Goal: Information Seeking & Learning: Check status

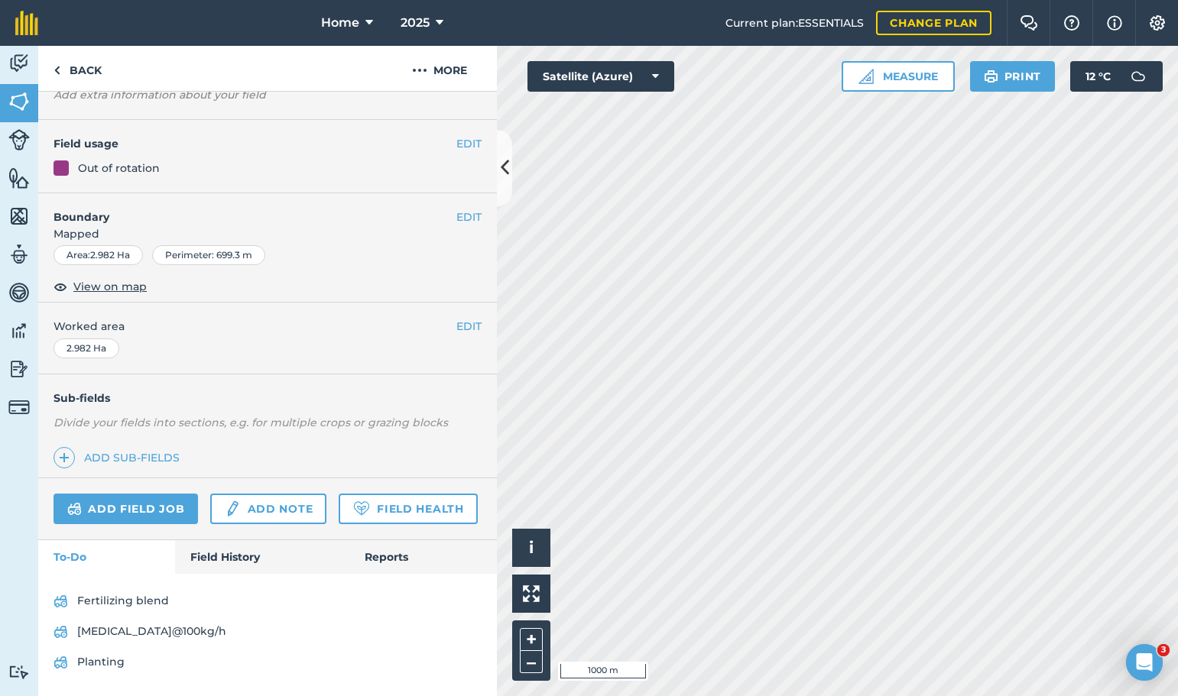
scroll to position [141, 0]
click at [135, 635] on link "[MEDICAL_DATA]@100kg/h" at bounding box center [268, 632] width 428 height 24
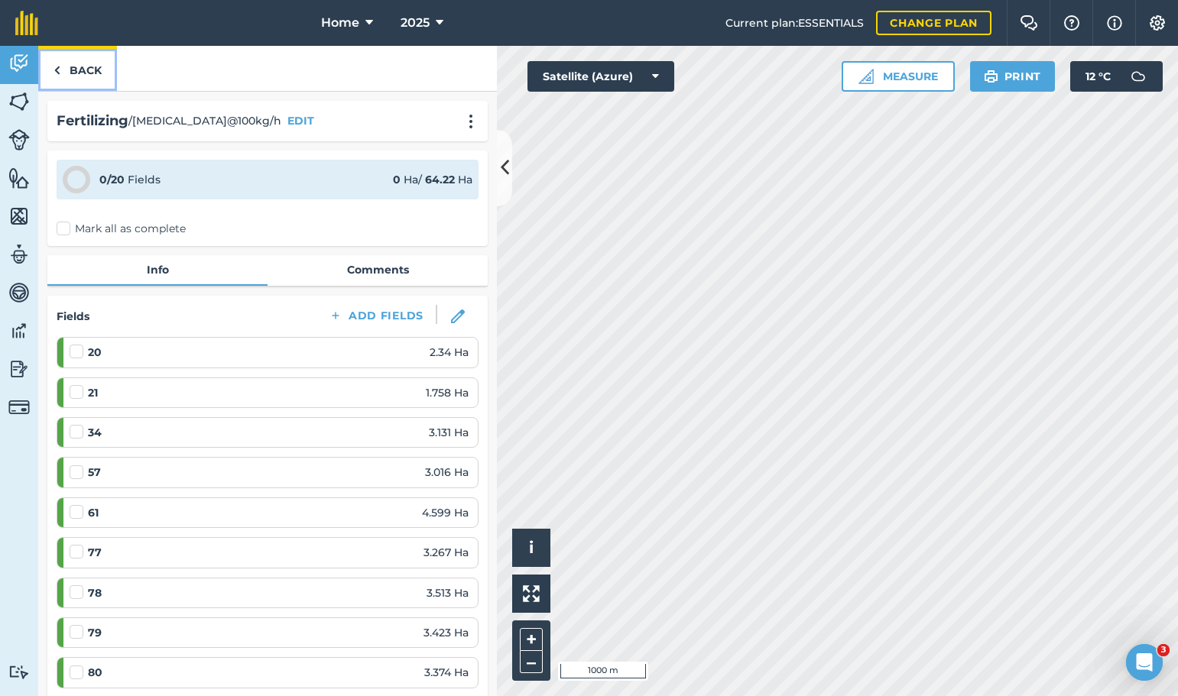
click at [91, 64] on link "Back" at bounding box center [77, 68] width 79 height 45
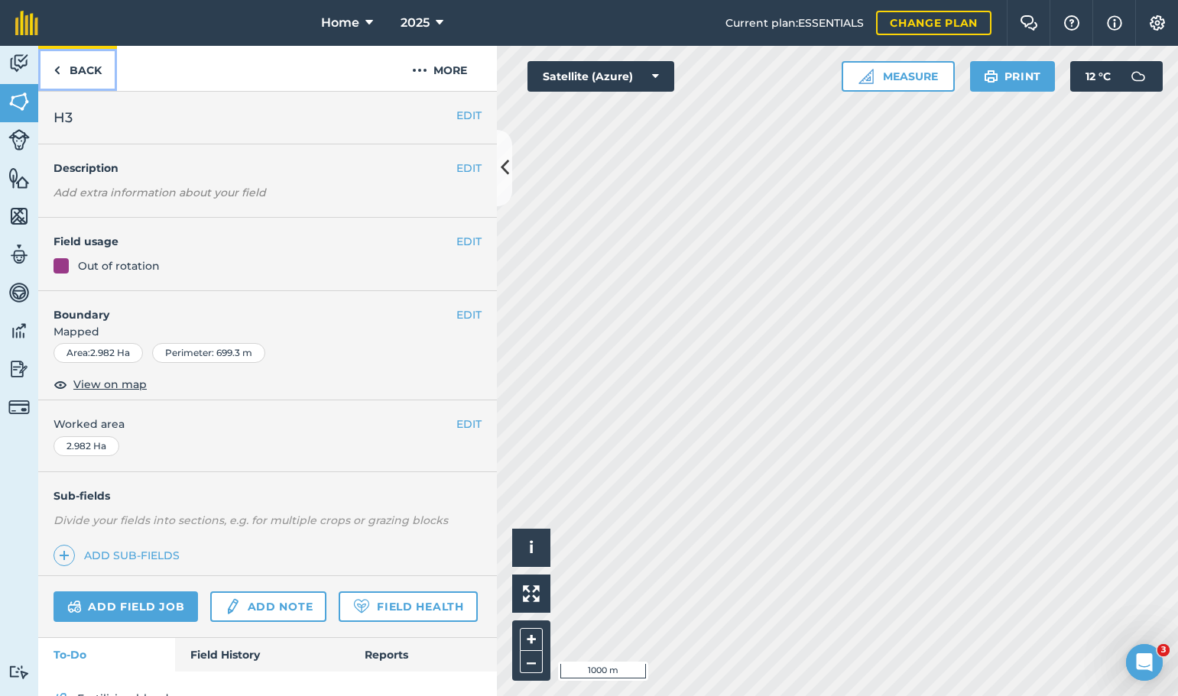
click at [86, 79] on link "Back" at bounding box center [77, 68] width 79 height 45
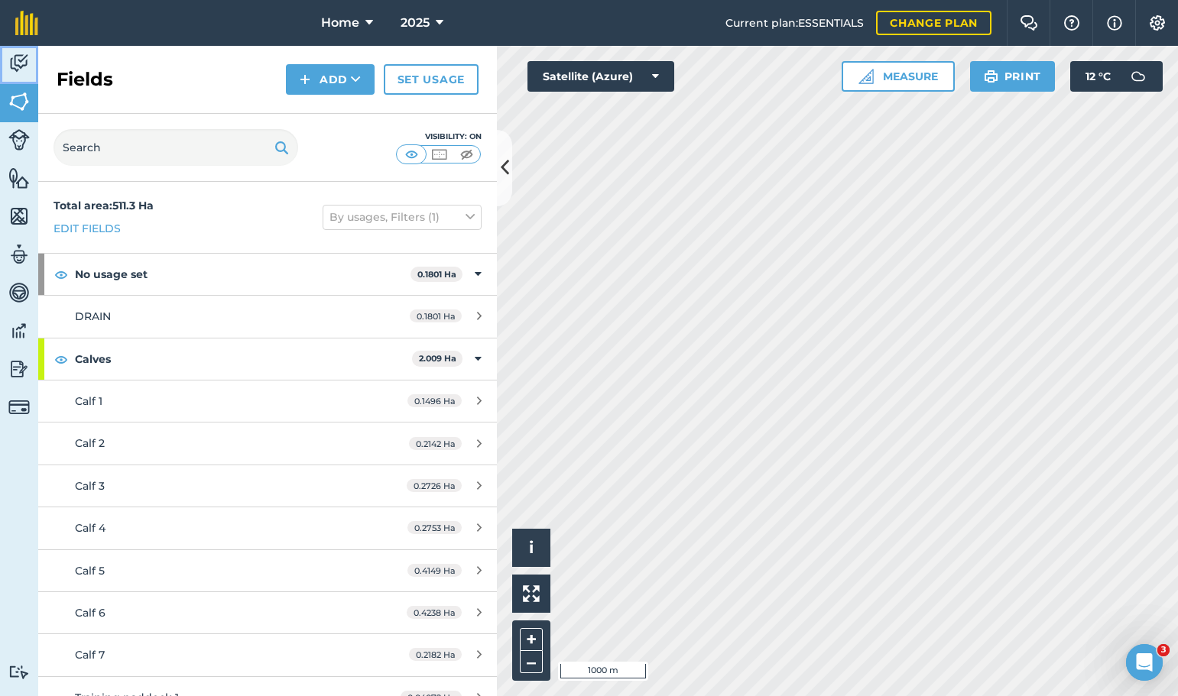
click at [21, 52] on img at bounding box center [18, 63] width 21 height 23
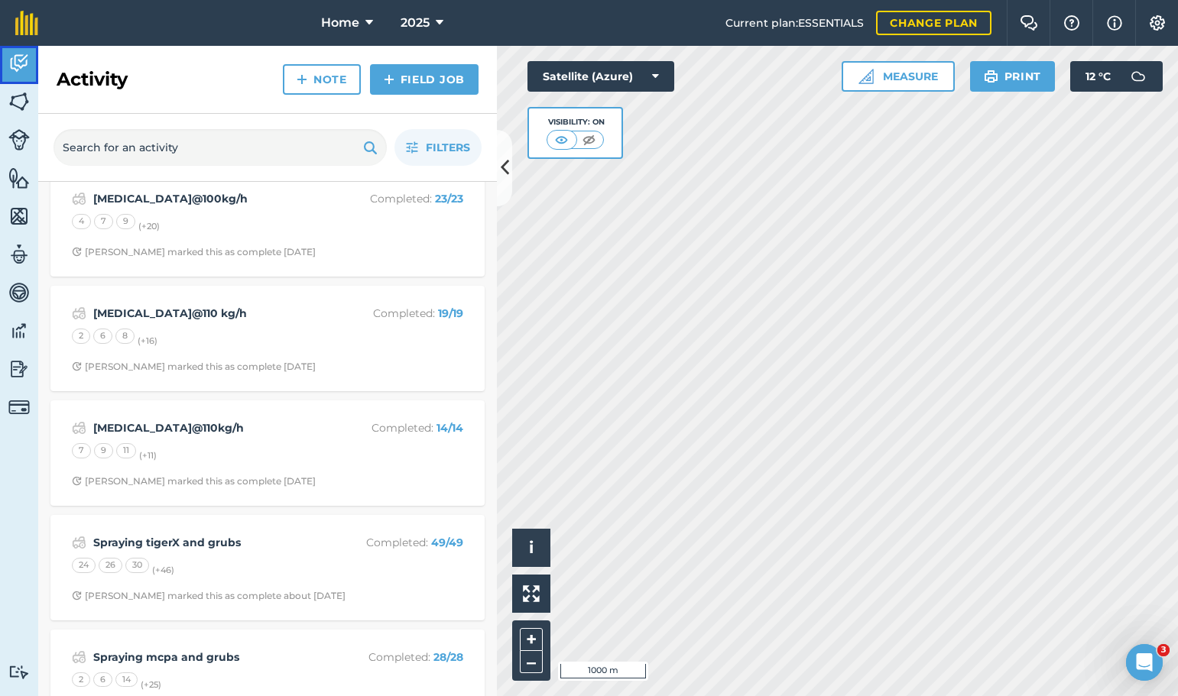
scroll to position [382, 0]
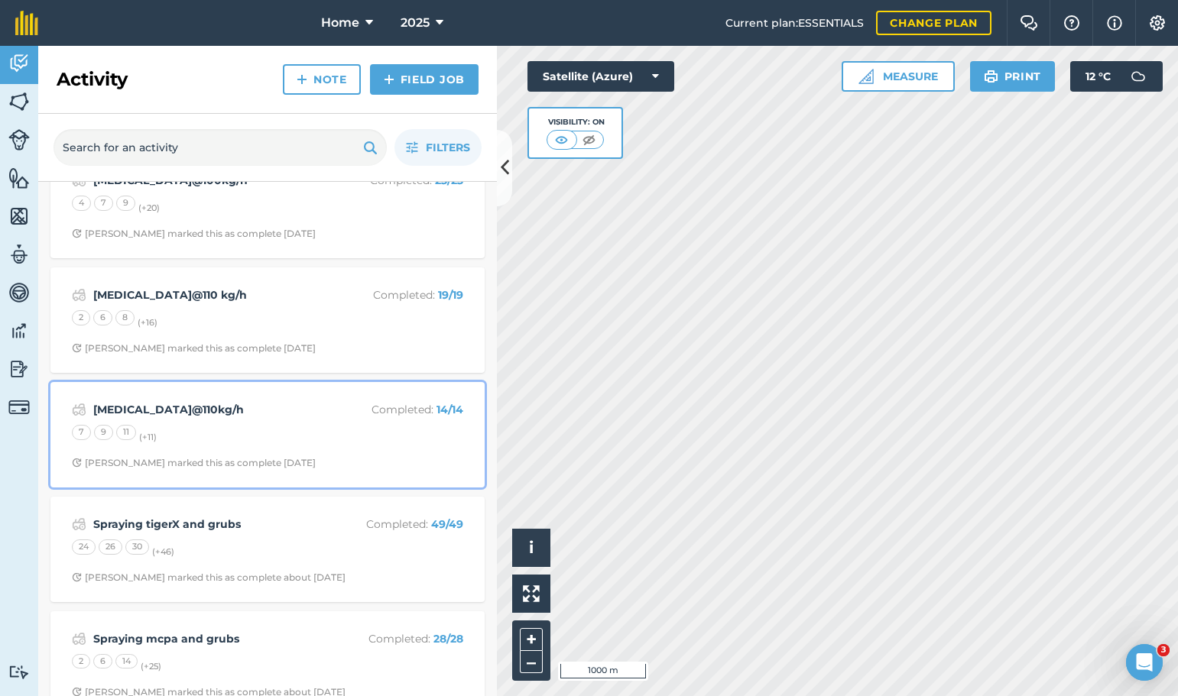
click at [284, 414] on strong "Urea@110kg/h" at bounding box center [214, 409] width 242 height 17
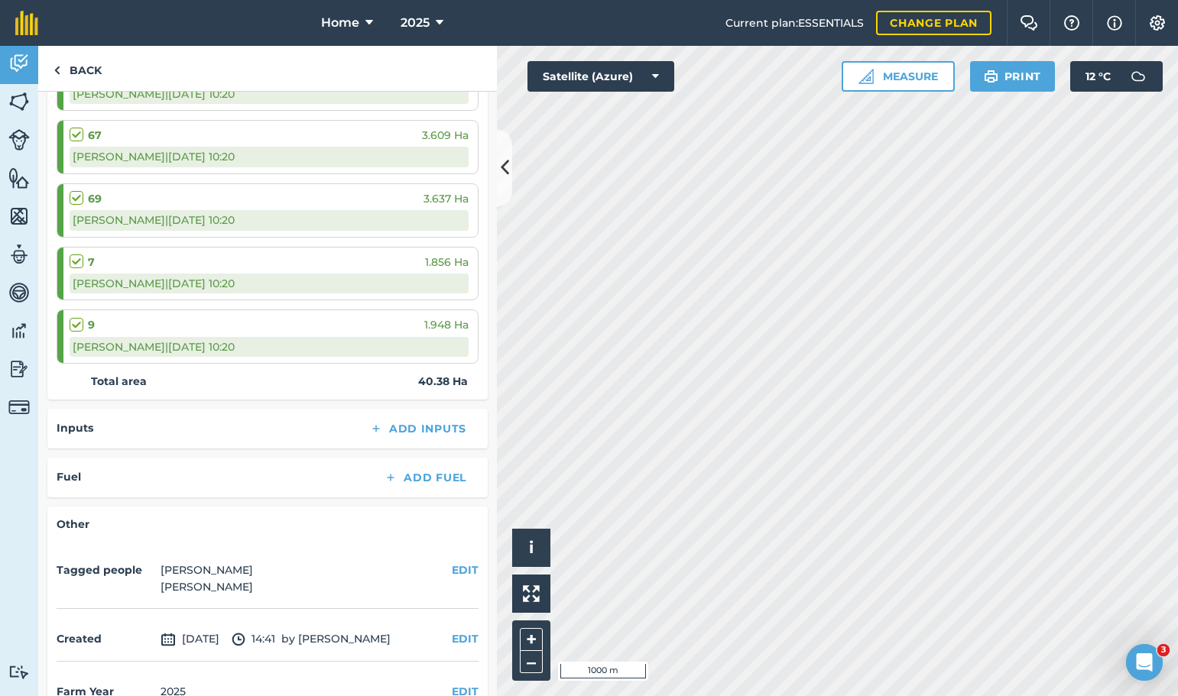
scroll to position [884, 0]
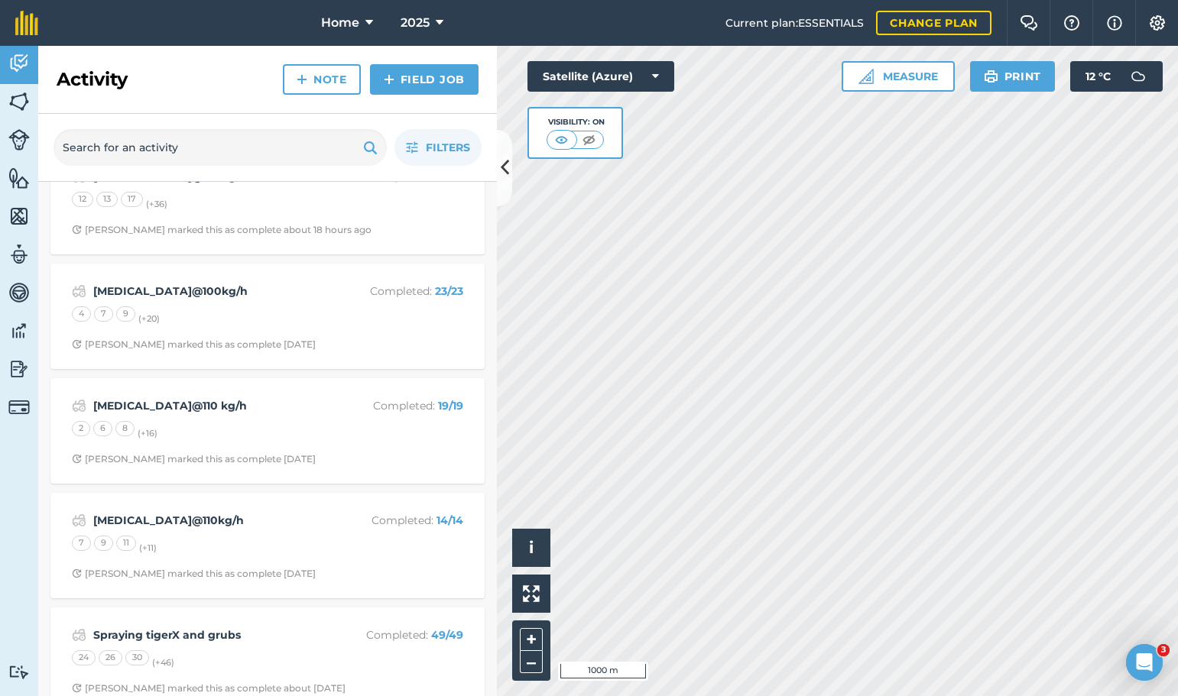
scroll to position [306, 0]
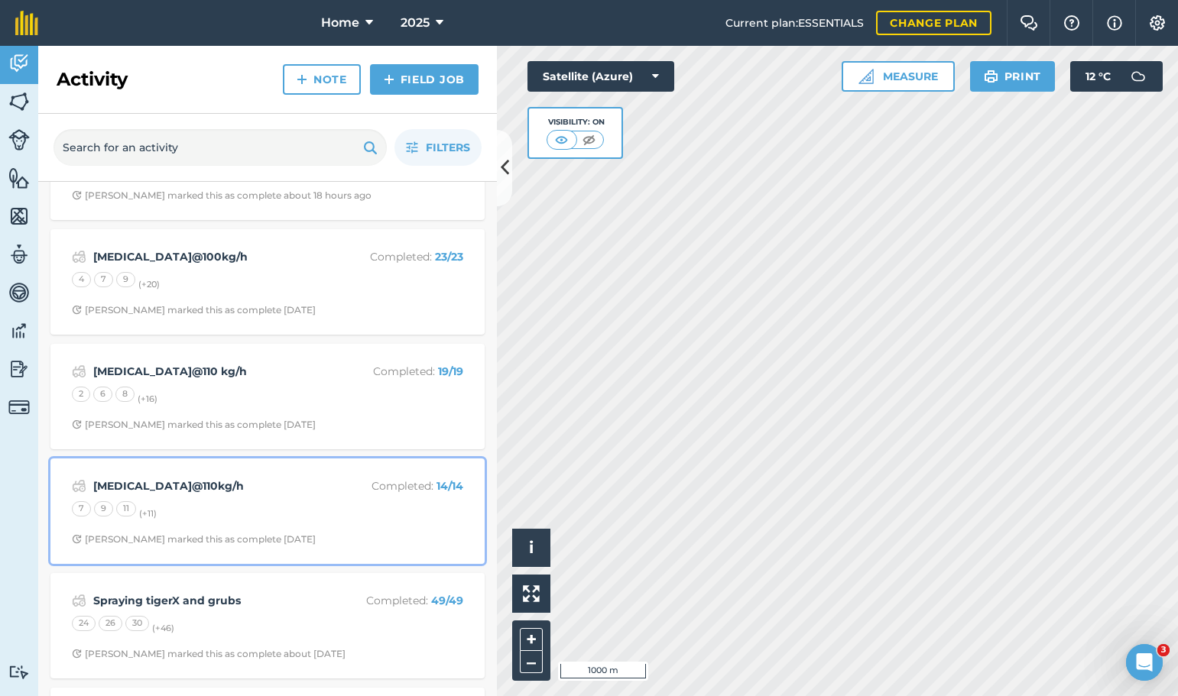
click at [302, 514] on div "7 9 11 (+ 11 )" at bounding box center [267, 511] width 391 height 20
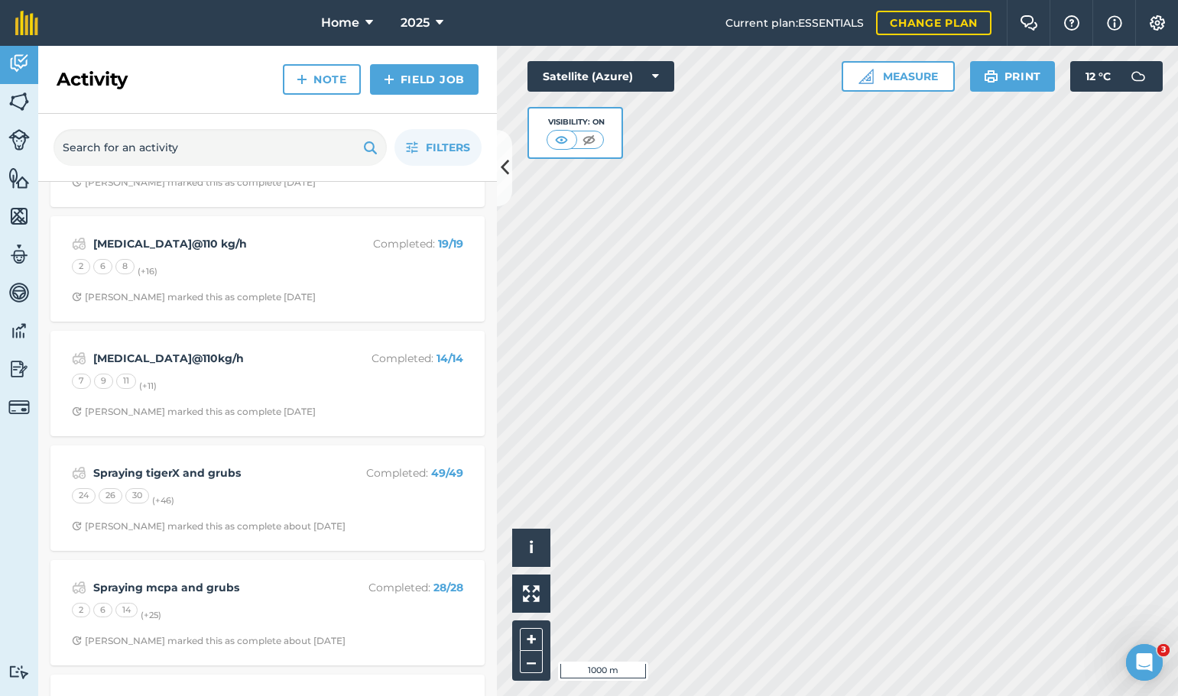
scroll to position [459, 0]
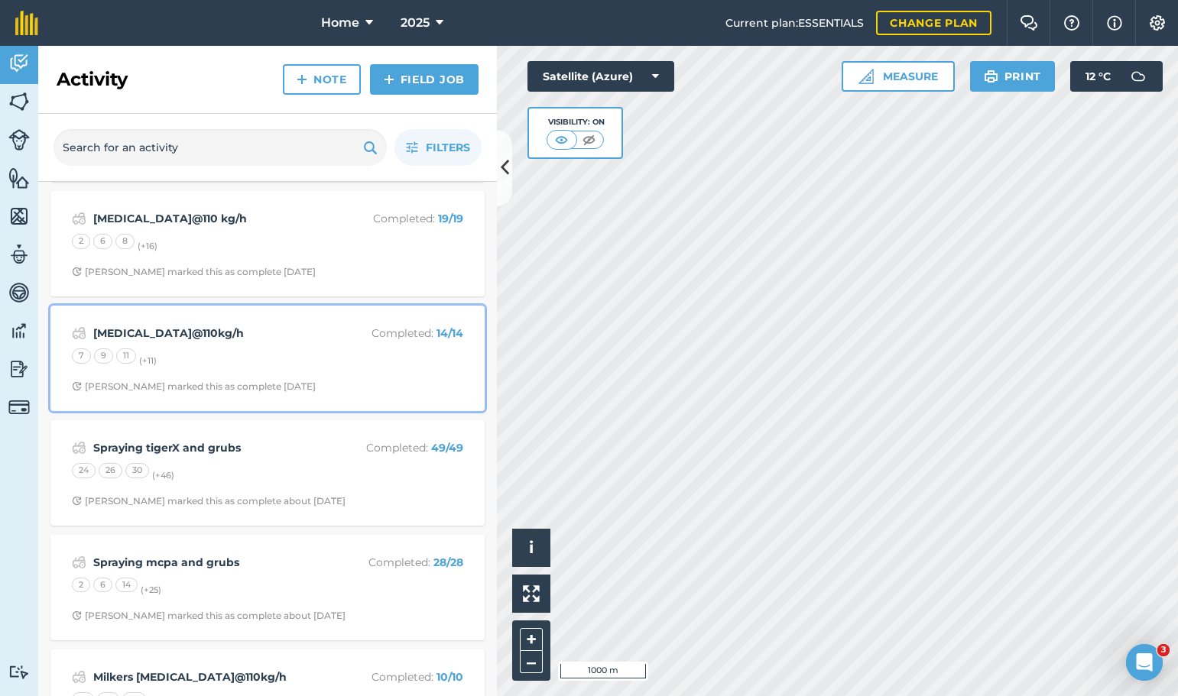
click at [272, 355] on div "7 9 11 (+ 11 )" at bounding box center [267, 359] width 391 height 20
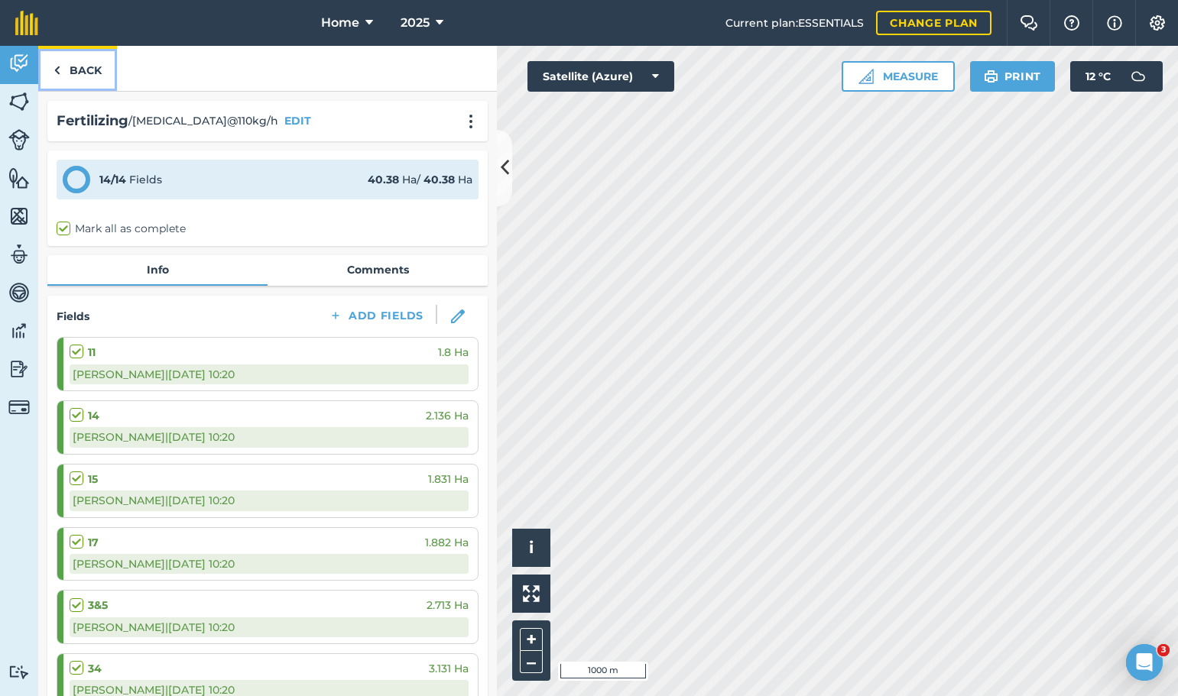
click at [47, 46] on link "Back" at bounding box center [77, 68] width 79 height 45
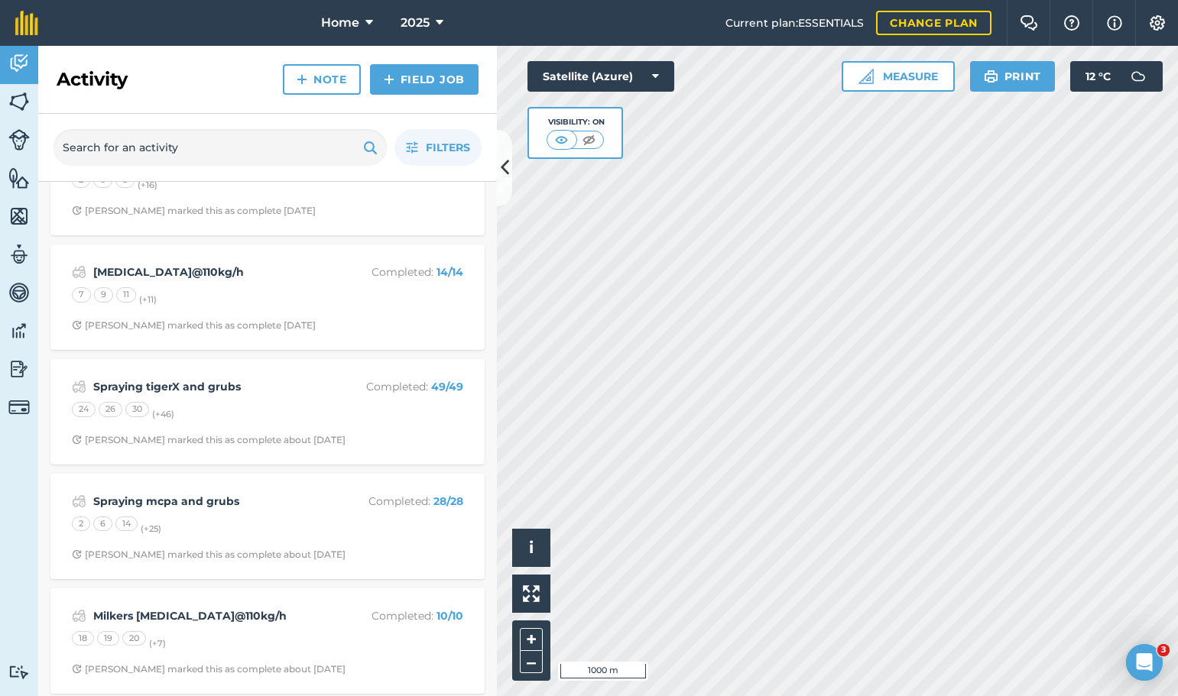
scroll to position [535, 0]
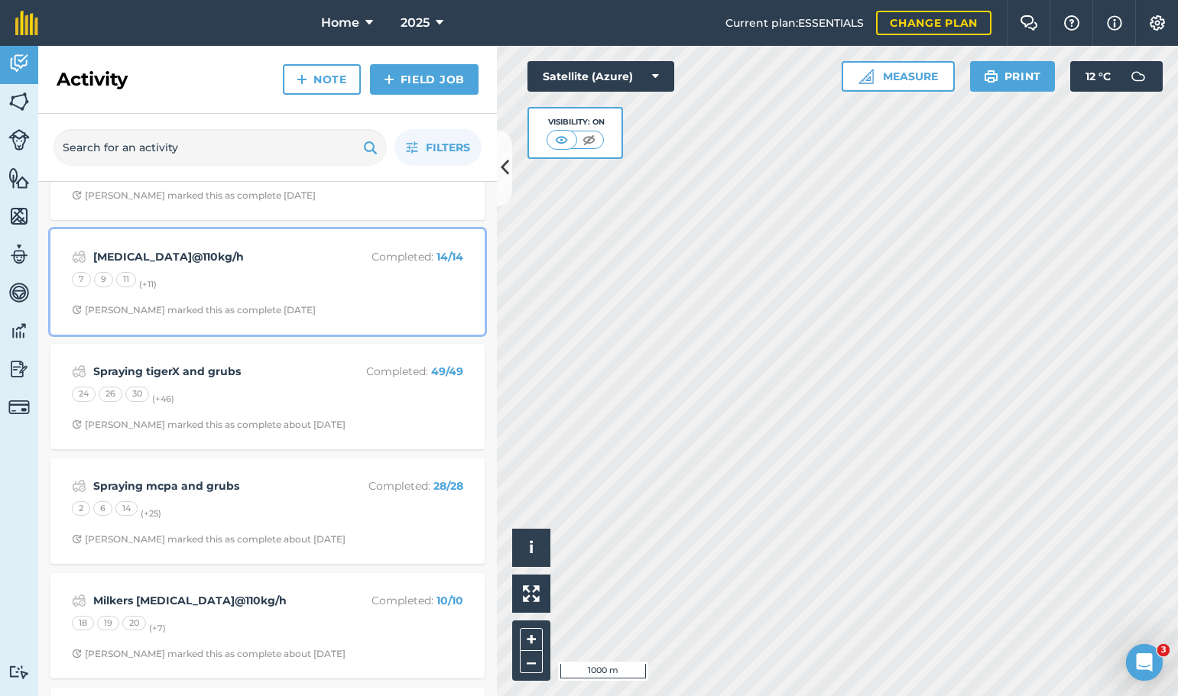
click at [292, 282] on div "7 9 11 (+ 11 )" at bounding box center [267, 282] width 391 height 20
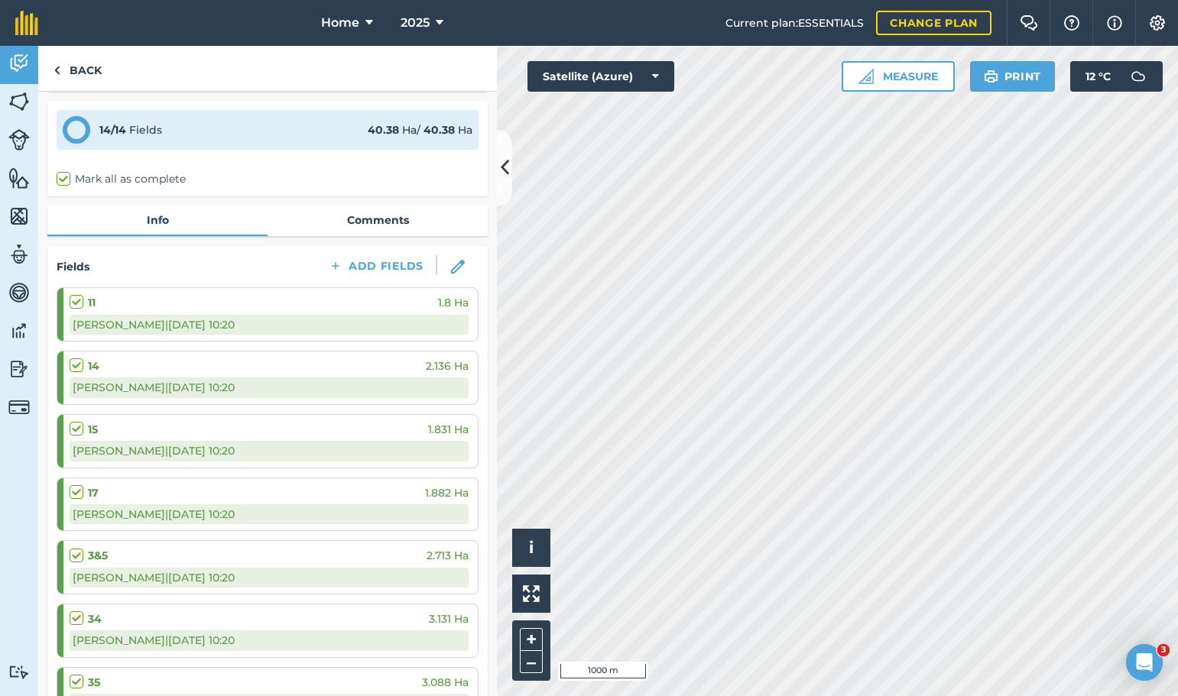
scroll to position [76, 0]
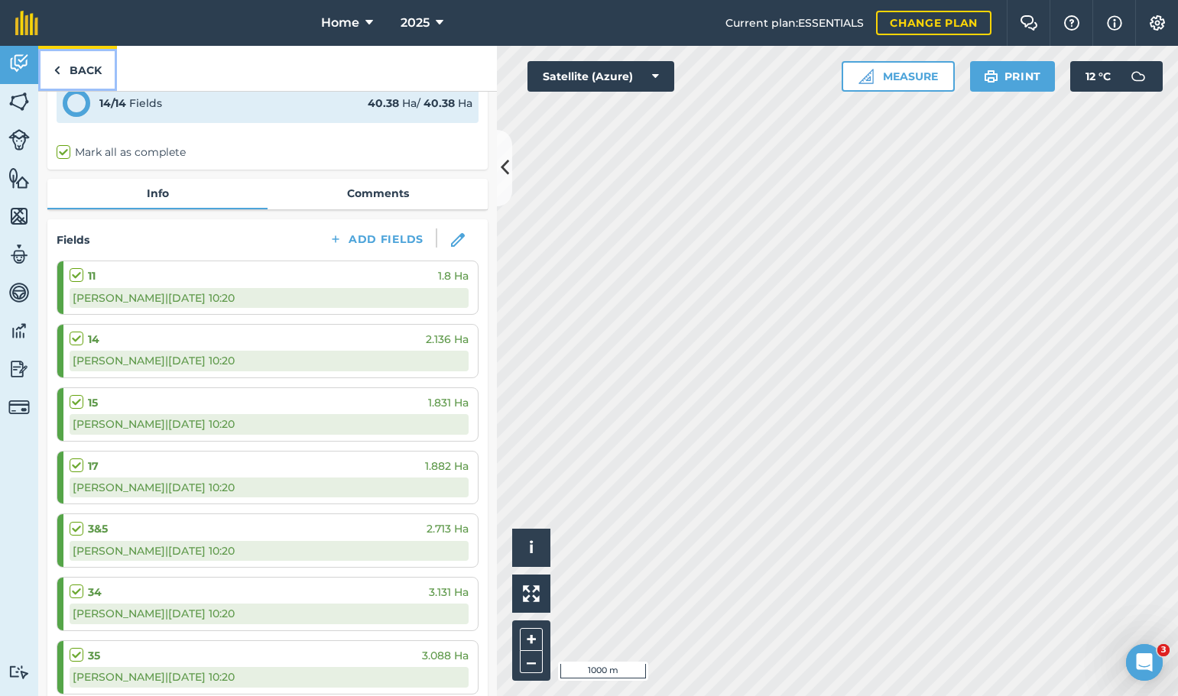
click at [72, 51] on link "Back" at bounding box center [77, 68] width 79 height 45
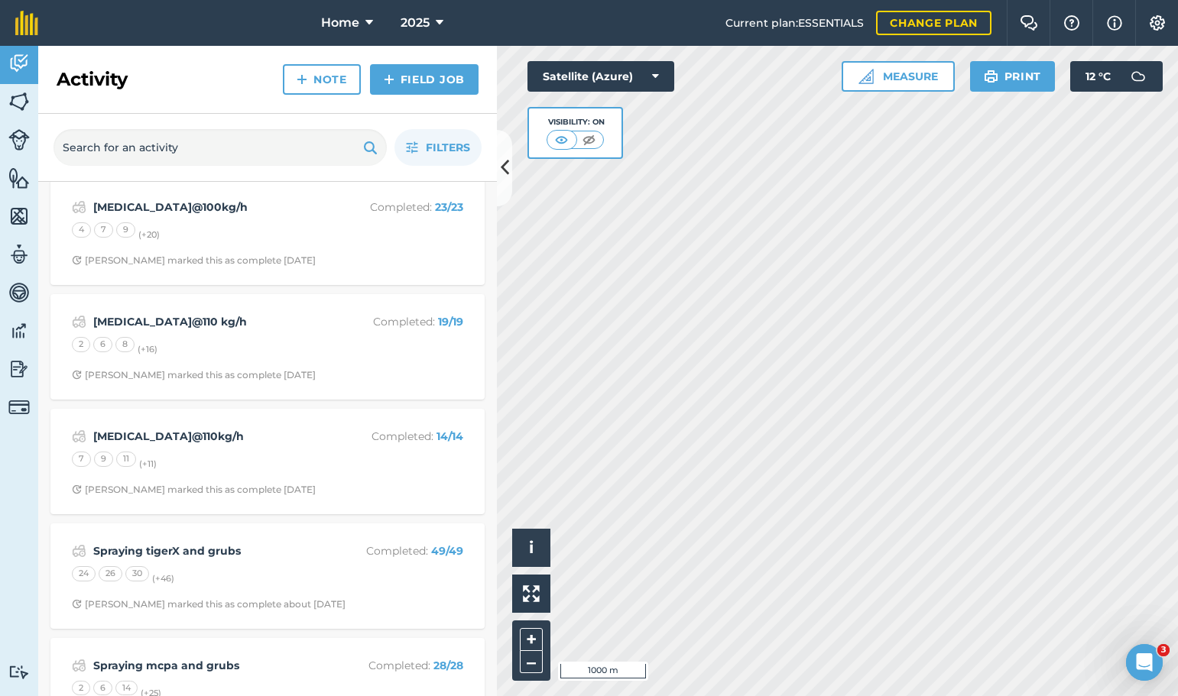
scroll to position [382, 0]
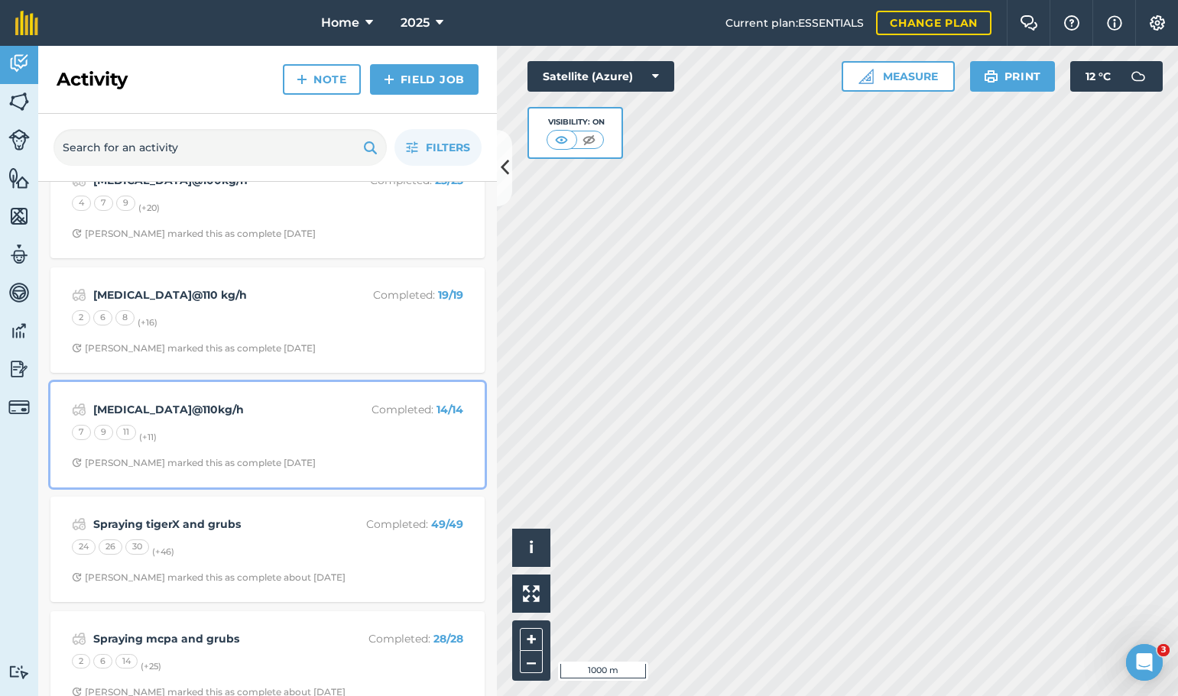
click at [287, 440] on div "7 9 11 (+ 11 )" at bounding box center [267, 435] width 391 height 20
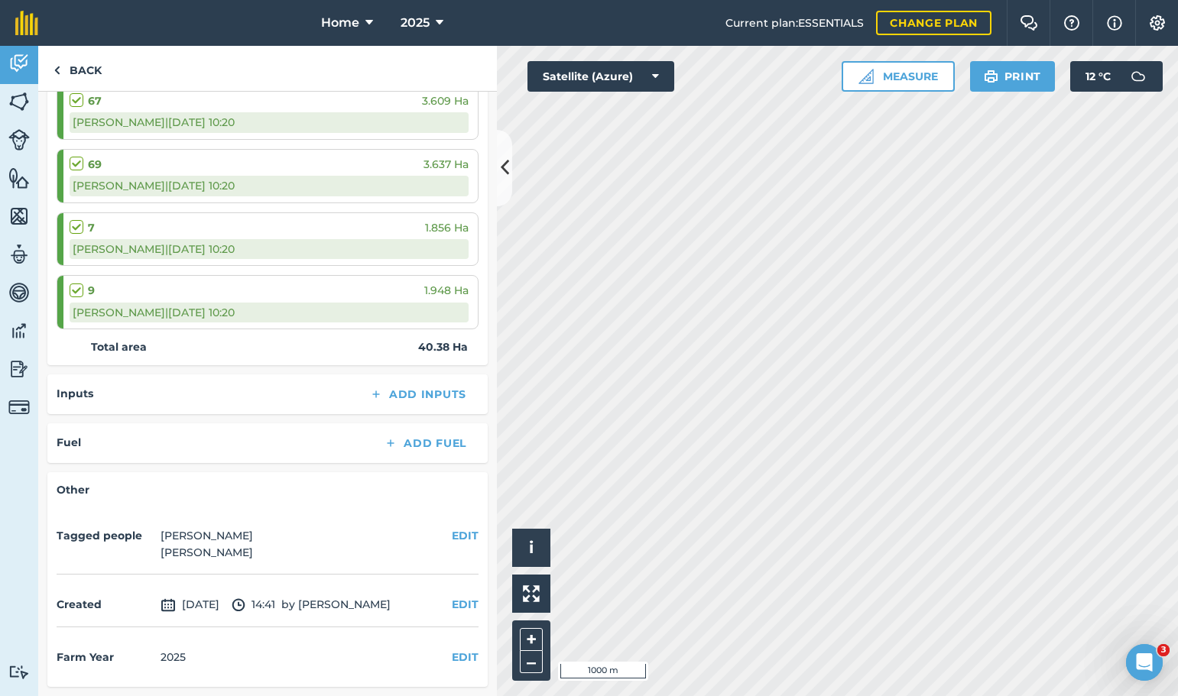
scroll to position [349, 0]
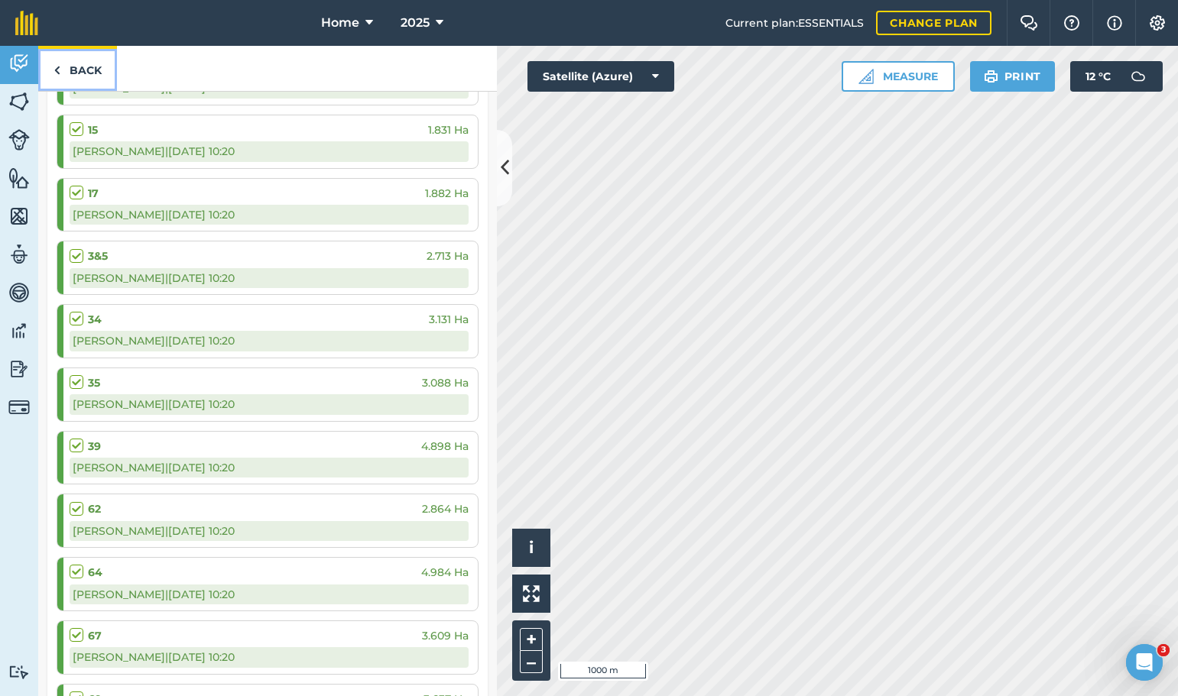
click at [79, 66] on link "Back" at bounding box center [77, 68] width 79 height 45
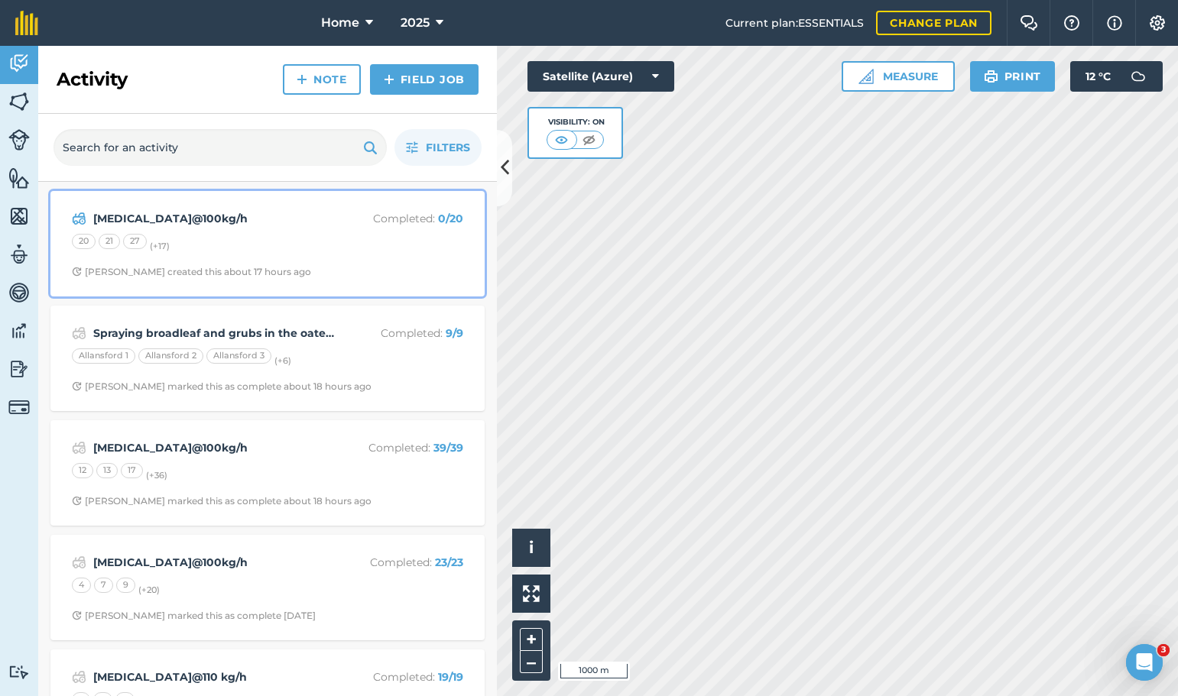
click at [208, 232] on div "urea@100kg/h Completed : 0 / 20 20 21 27 (+ 17 ) Stephen S created this about 1…" at bounding box center [268, 243] width 416 height 87
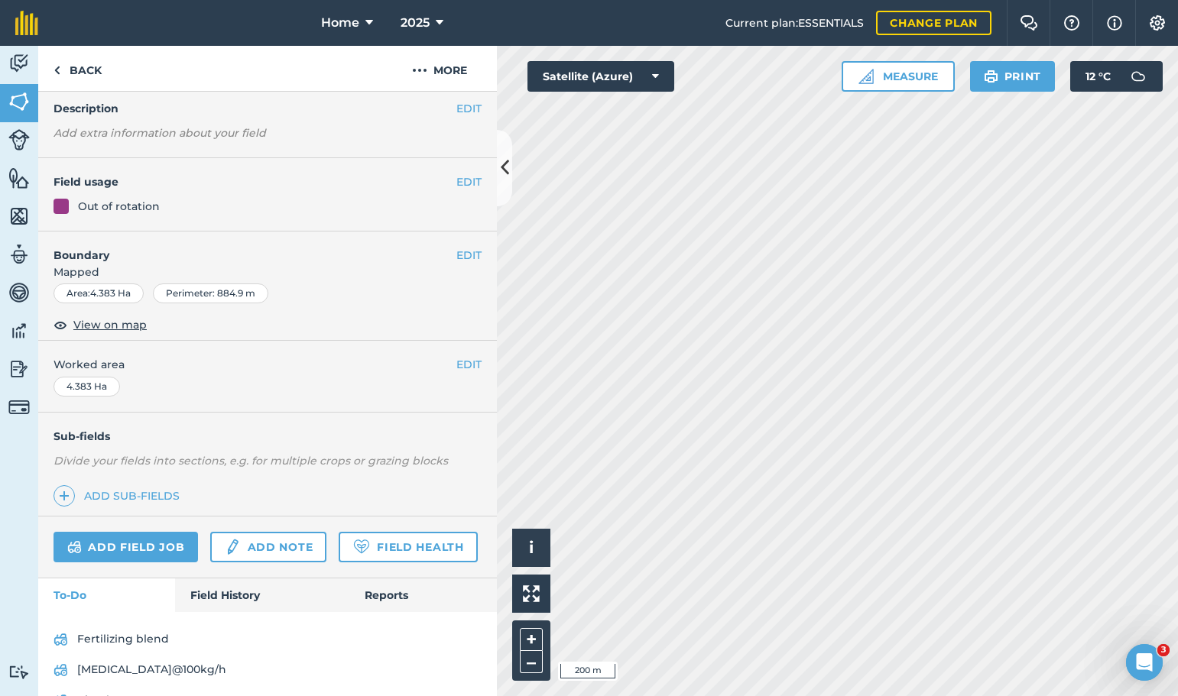
scroll to position [141, 0]
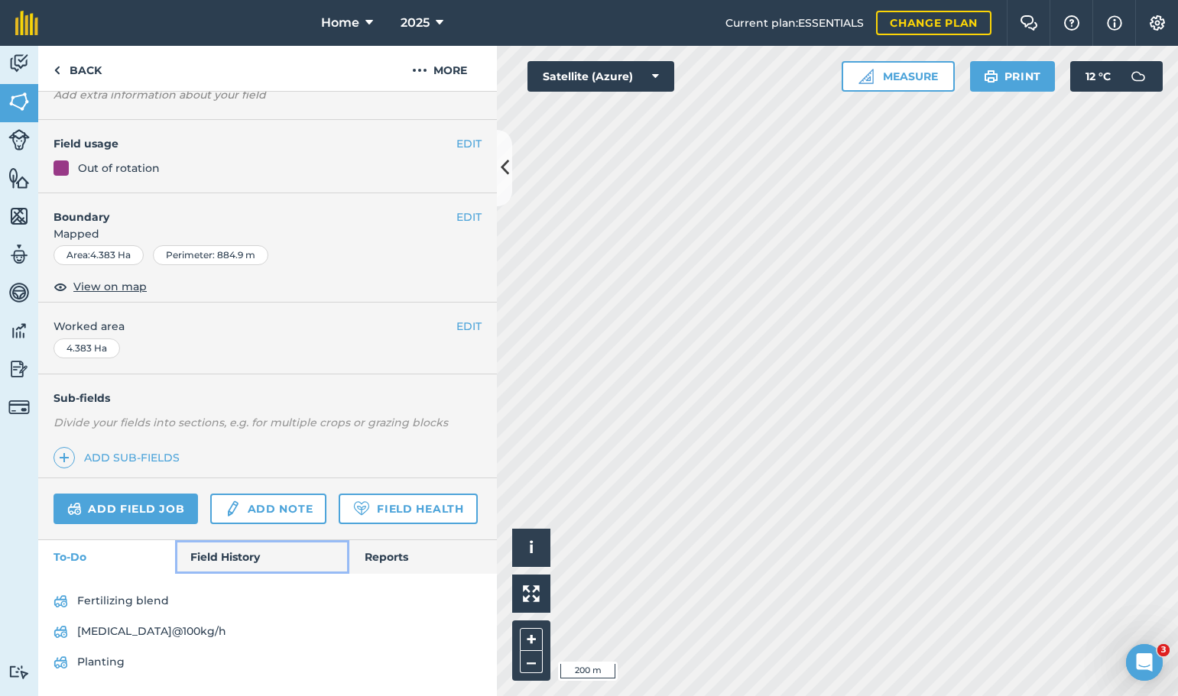
click at [216, 562] on link "Field History" at bounding box center [262, 557] width 174 height 34
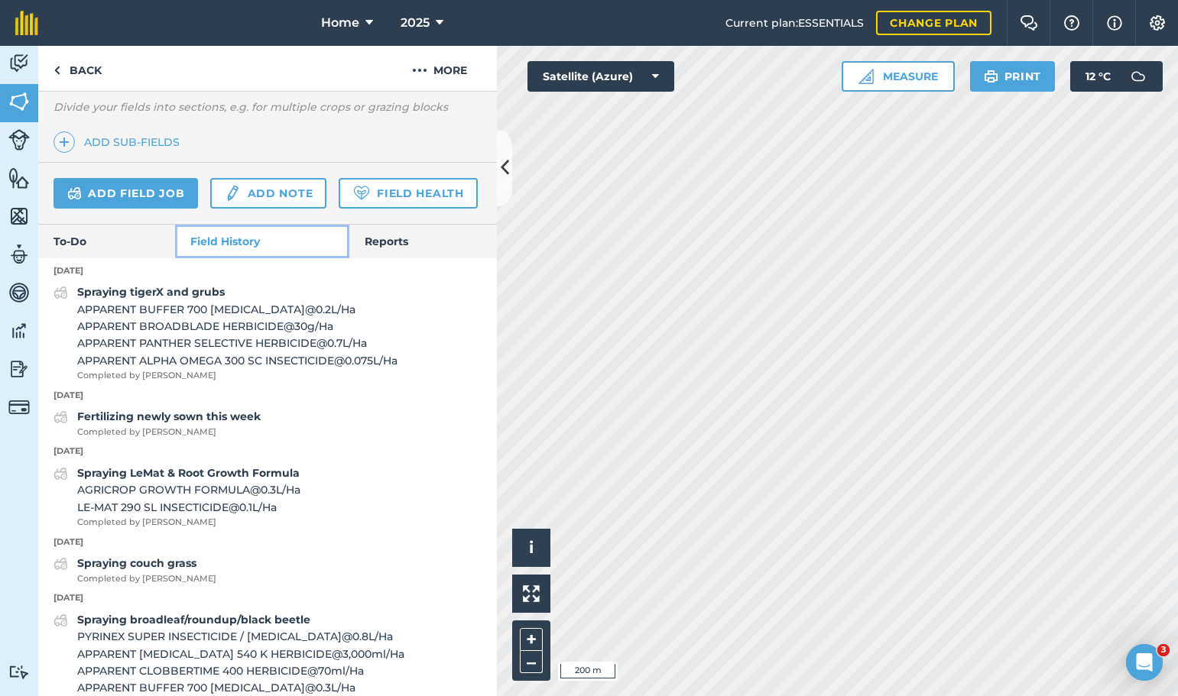
scroll to position [446, 0]
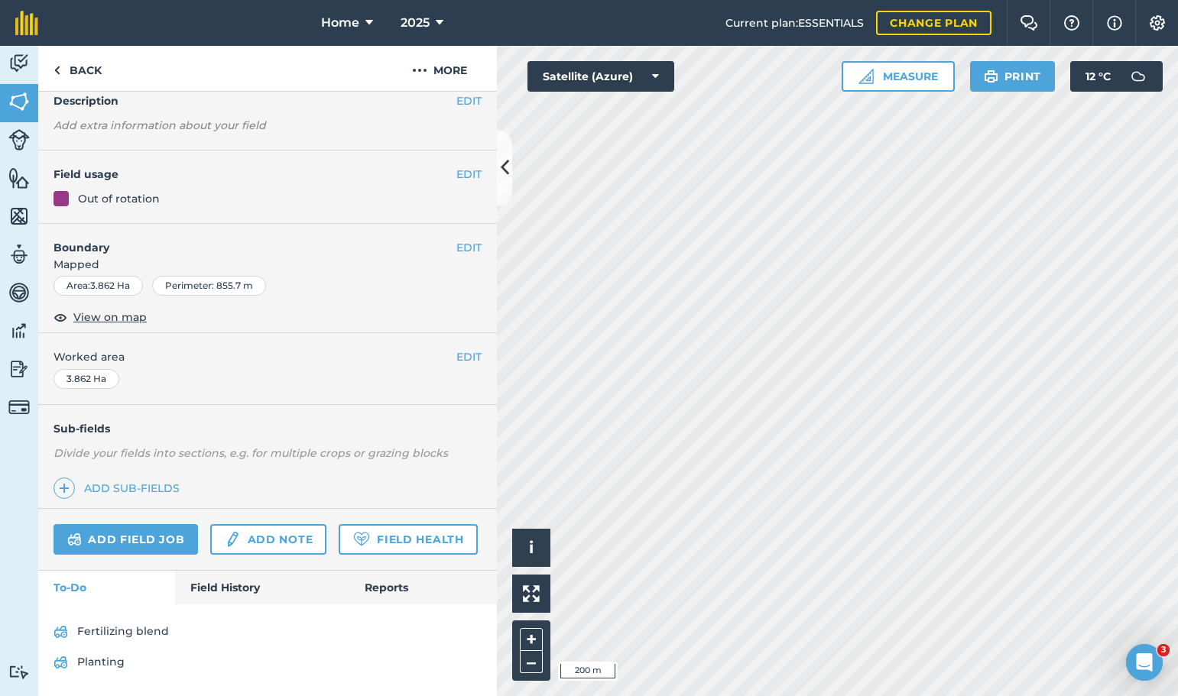
scroll to position [110, 0]
click at [223, 600] on link "Field History" at bounding box center [262, 588] width 174 height 34
click at [86, 74] on link "Back" at bounding box center [77, 68] width 79 height 45
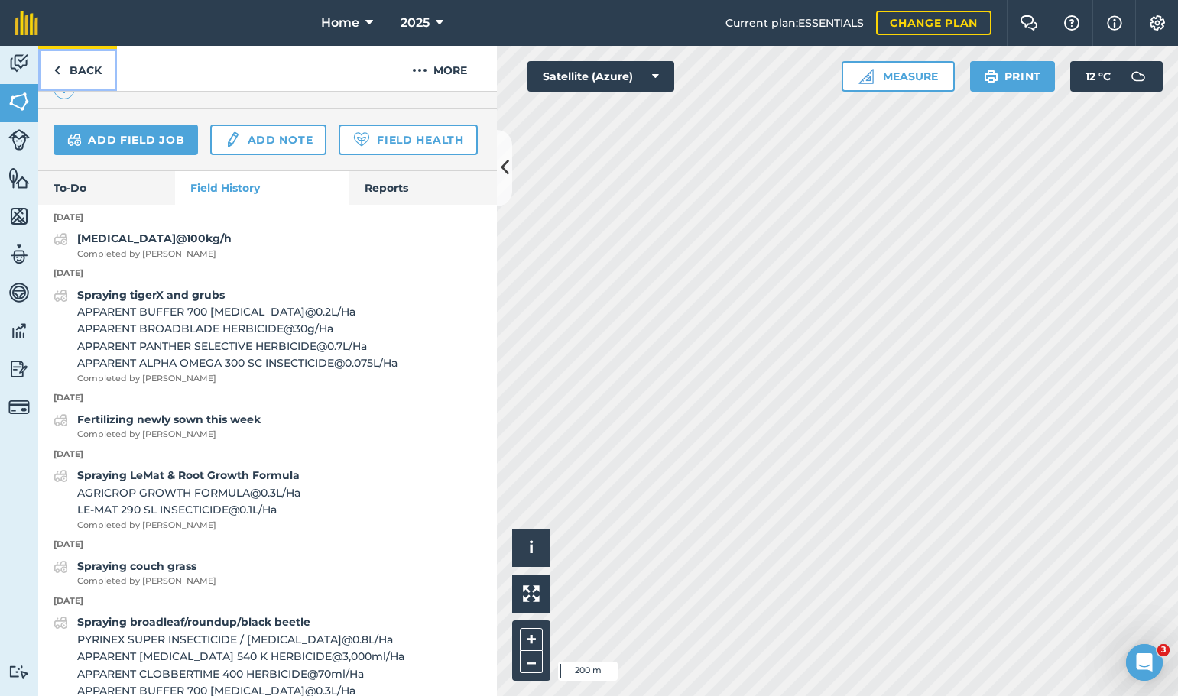
scroll to position [492, 0]
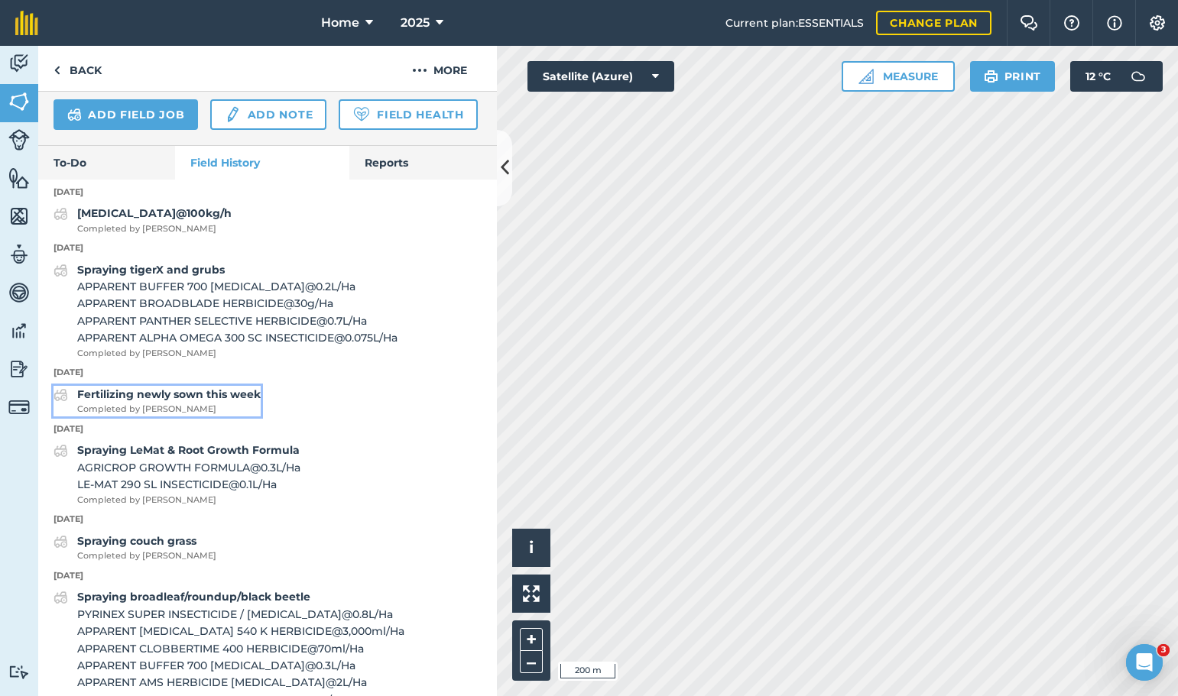
click at [108, 417] on span "Completed by Stephen S" at bounding box center [168, 410] width 183 height 14
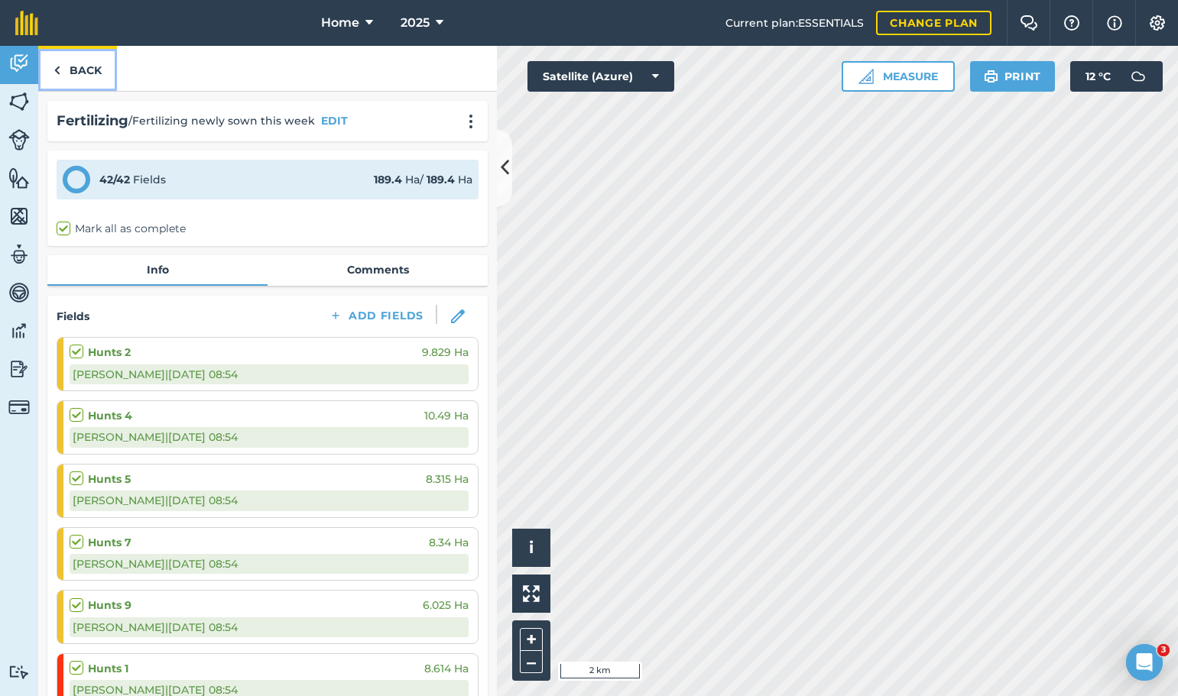
click at [71, 59] on link "Back" at bounding box center [77, 68] width 79 height 45
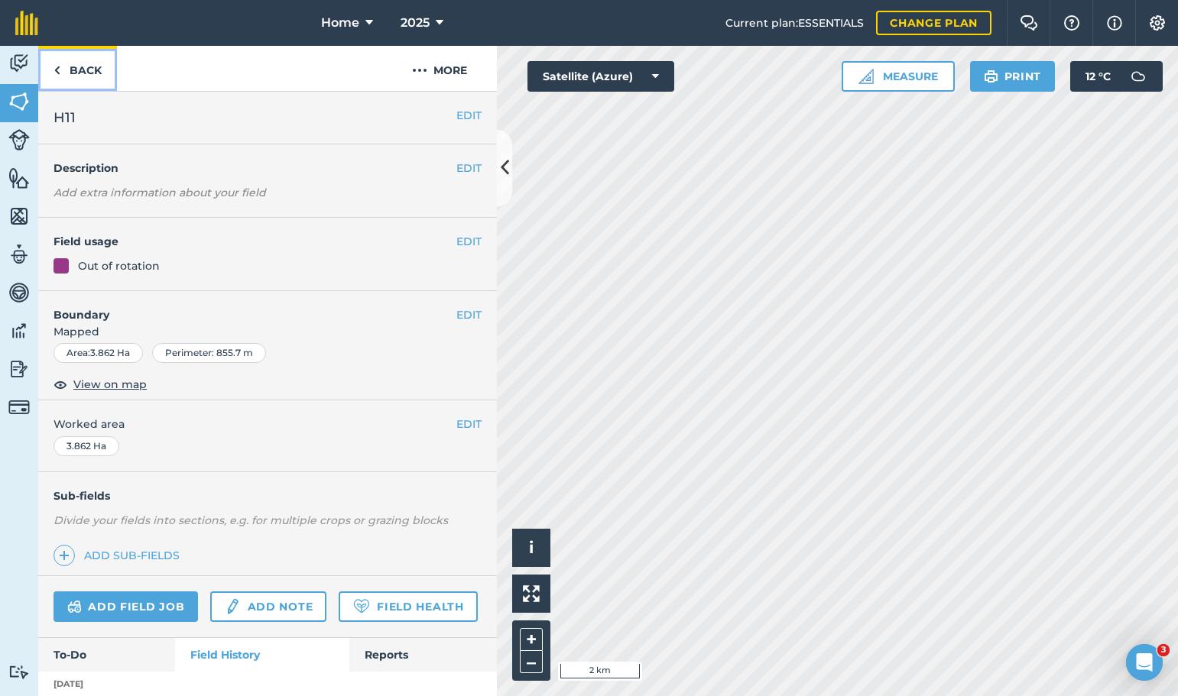
click at [90, 63] on link "Back" at bounding box center [77, 68] width 79 height 45
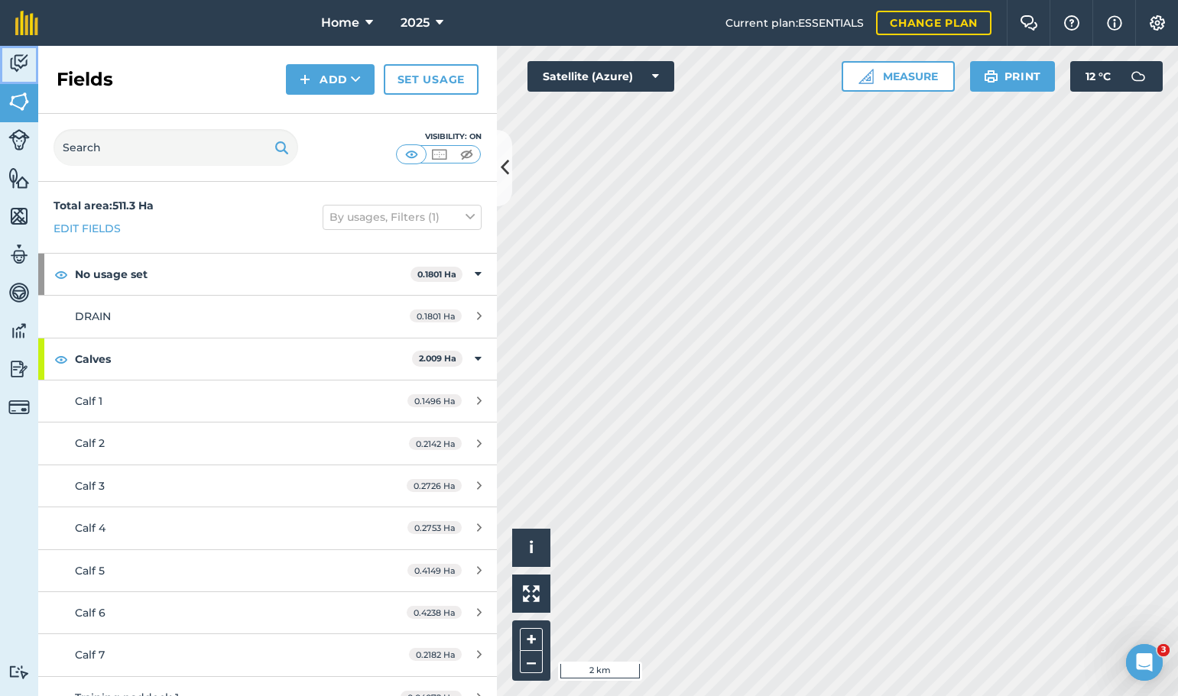
click at [19, 62] on img at bounding box center [18, 63] width 21 height 23
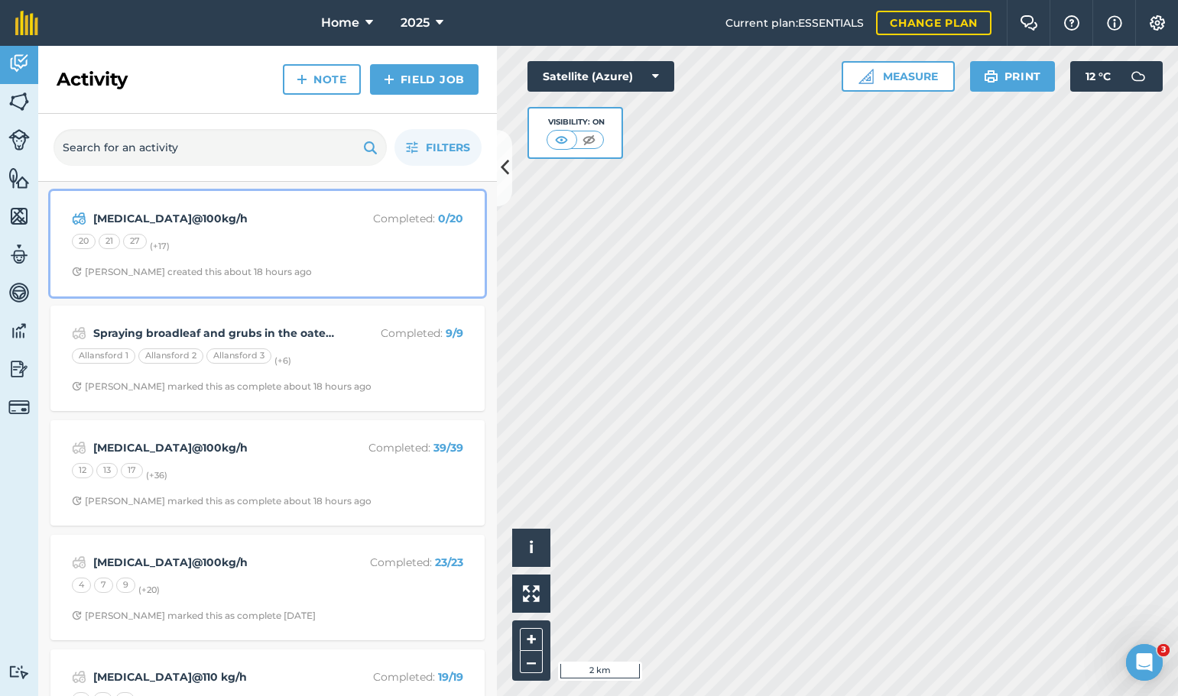
click at [310, 283] on div "urea@100kg/h Completed : 0 / 20 20 21 27 (+ 17 ) Stephen S created this about 1…" at bounding box center [268, 243] width 416 height 87
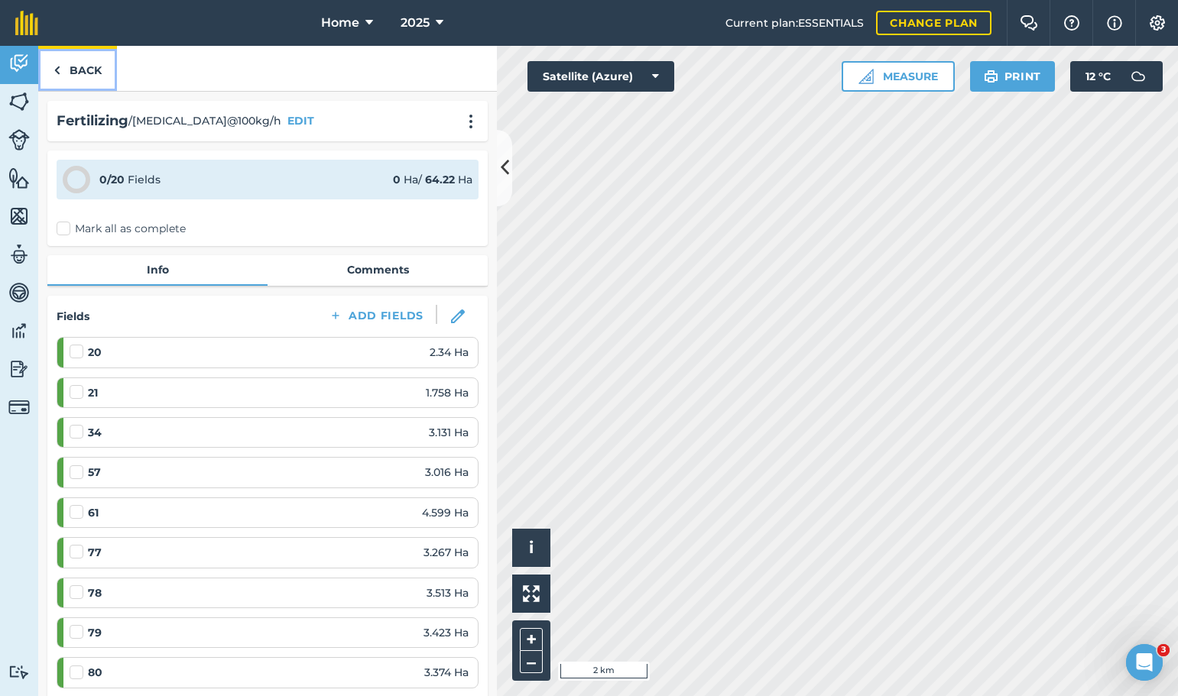
click at [86, 63] on link "Back" at bounding box center [77, 68] width 79 height 45
